Goal: Task Accomplishment & Management: Complete application form

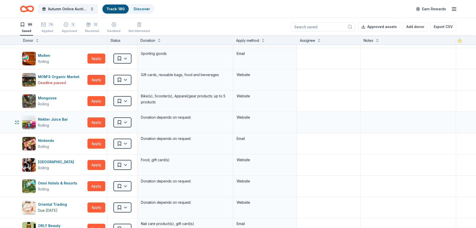
scroll to position [625, 0]
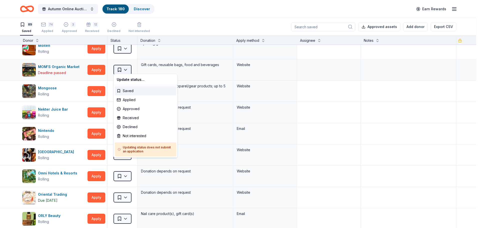
click at [126, 65] on html "Autumn Online Auction & Basket Social Track · 180 Discover Earn Rewards 89 Save…" at bounding box center [240, 114] width 480 height 228
click at [135, 135] on div "Not interested" at bounding box center [146, 135] width 62 height 9
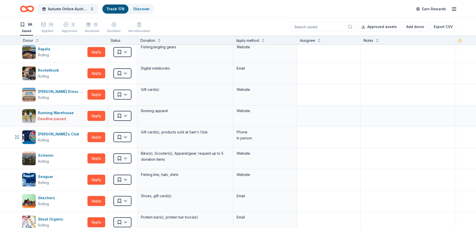
scroll to position [1050, 0]
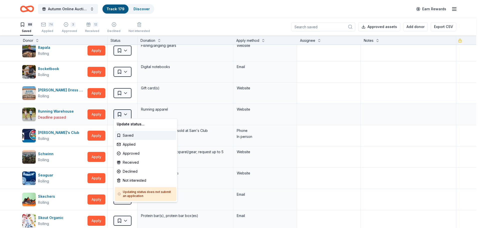
click at [129, 112] on html "Autumn Online Auction & Basket Social Track · 179 Discover Earn Rewards 88 Save…" at bounding box center [240, 114] width 480 height 228
click at [133, 181] on div "Not interested" at bounding box center [146, 180] width 62 height 9
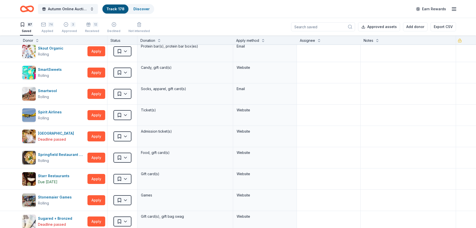
scroll to position [1200, 0]
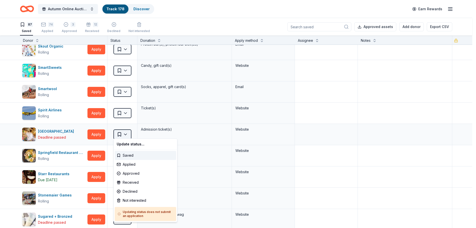
click at [128, 132] on html "Autumn Online Auction & Basket Social Track · 178 Discover Earn Rewards 87 Save…" at bounding box center [238, 114] width 476 height 228
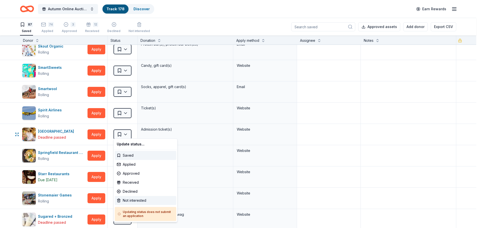
click at [126, 202] on div "Not interested" at bounding box center [146, 200] width 62 height 9
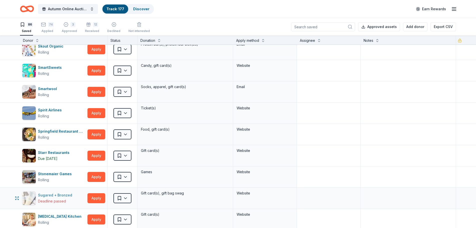
click at [68, 198] on div "Deadline passed" at bounding box center [56, 201] width 36 height 6
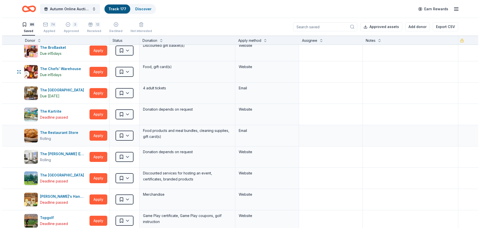
scroll to position [1425, 0]
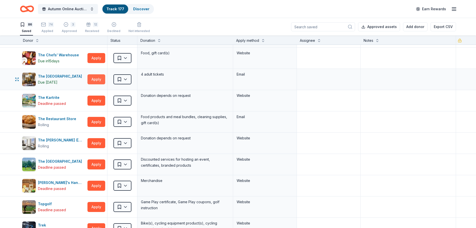
click at [97, 77] on button "Apply" at bounding box center [97, 79] width 18 height 10
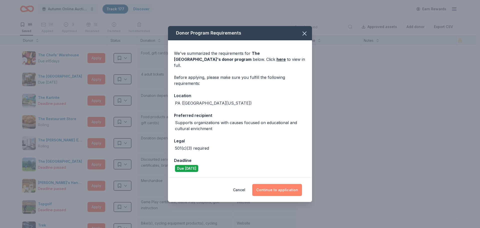
click at [273, 186] on button "Continue to application" at bounding box center [277, 190] width 50 height 12
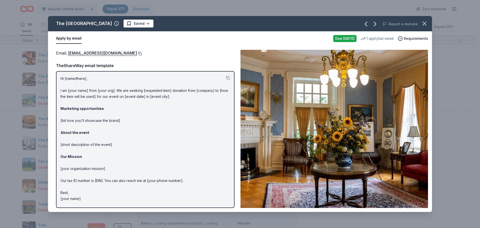
click at [137, 54] on button at bounding box center [139, 54] width 5 height 4
